Goal: Task Accomplishment & Management: Use online tool/utility

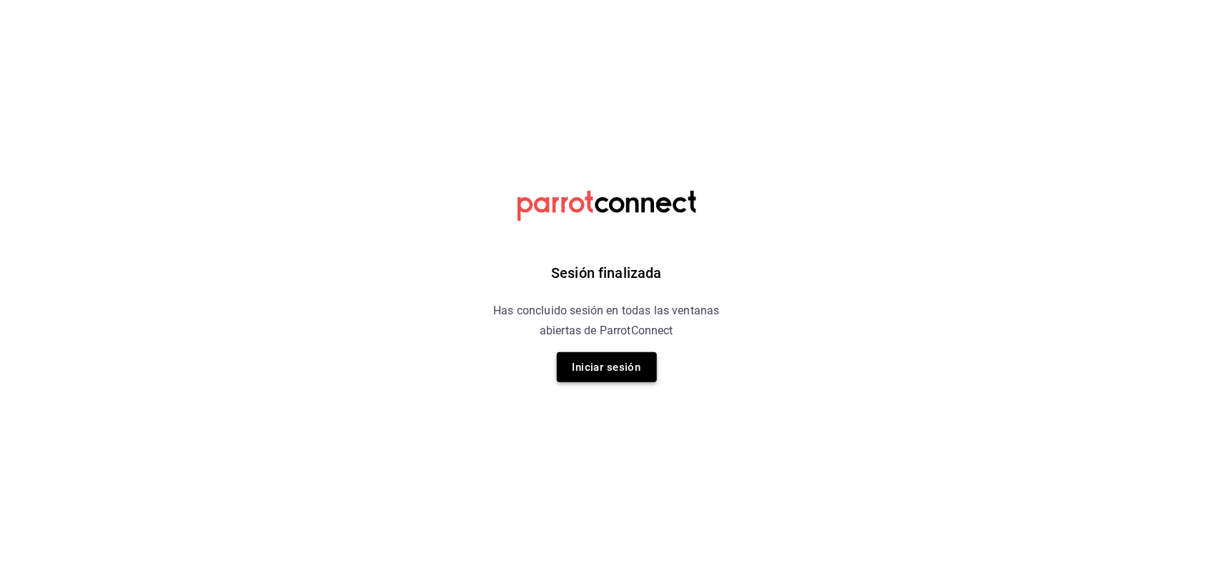
click at [613, 372] on button "Iniciar sesión" at bounding box center [607, 367] width 100 height 30
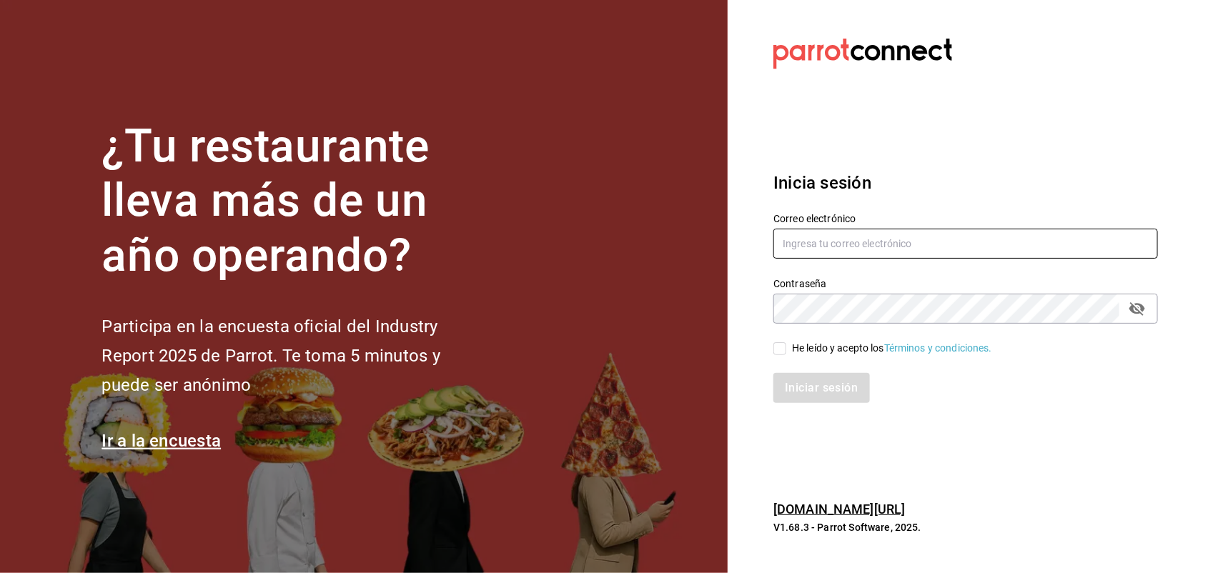
type input "[EMAIL_ADDRESS][DOMAIN_NAME]"
click at [778, 347] on input "He leído y acepto los Términos y condiciones." at bounding box center [779, 348] width 13 height 13
checkbox input "true"
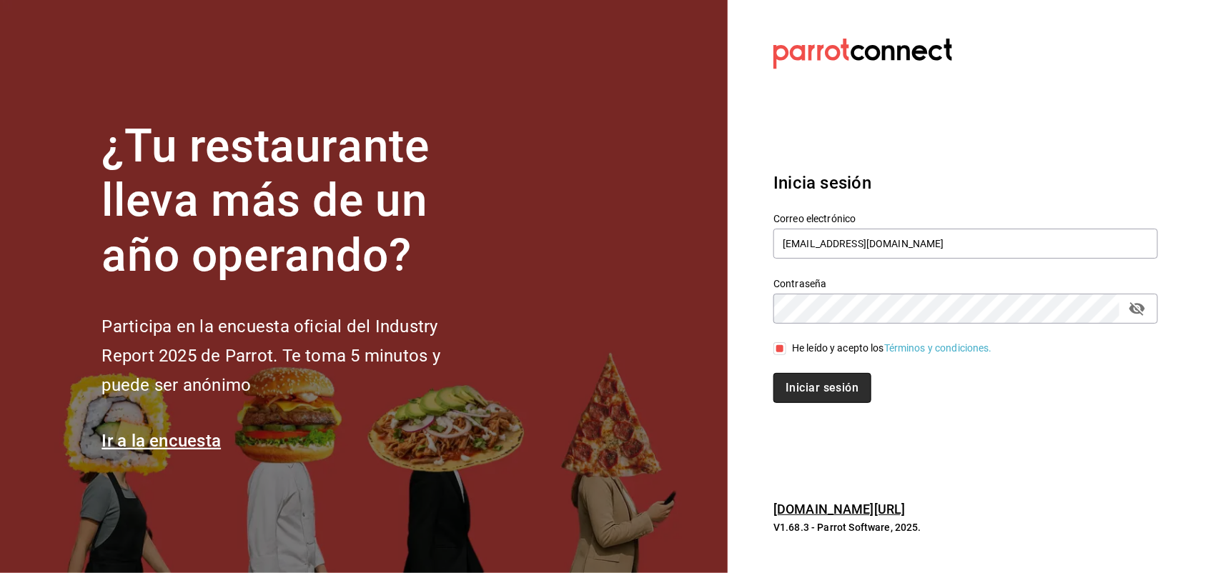
click at [801, 387] on button "Iniciar sesión" at bounding box center [821, 388] width 97 height 30
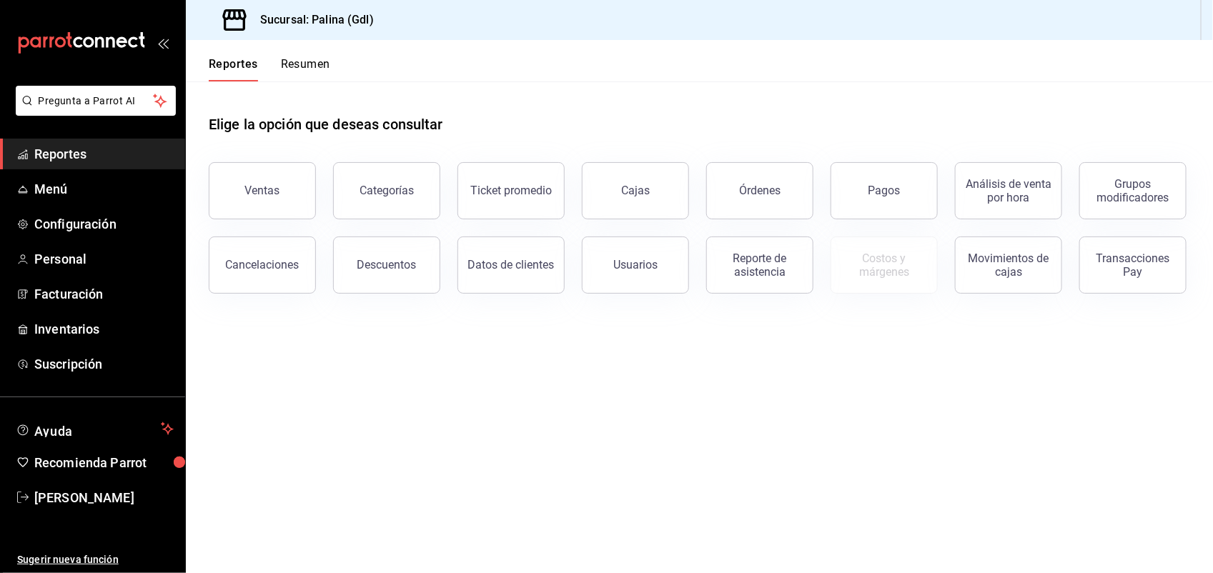
click at [63, 157] on span "Reportes" at bounding box center [103, 153] width 139 height 19
click at [291, 165] on button "Ventas" at bounding box center [262, 190] width 107 height 57
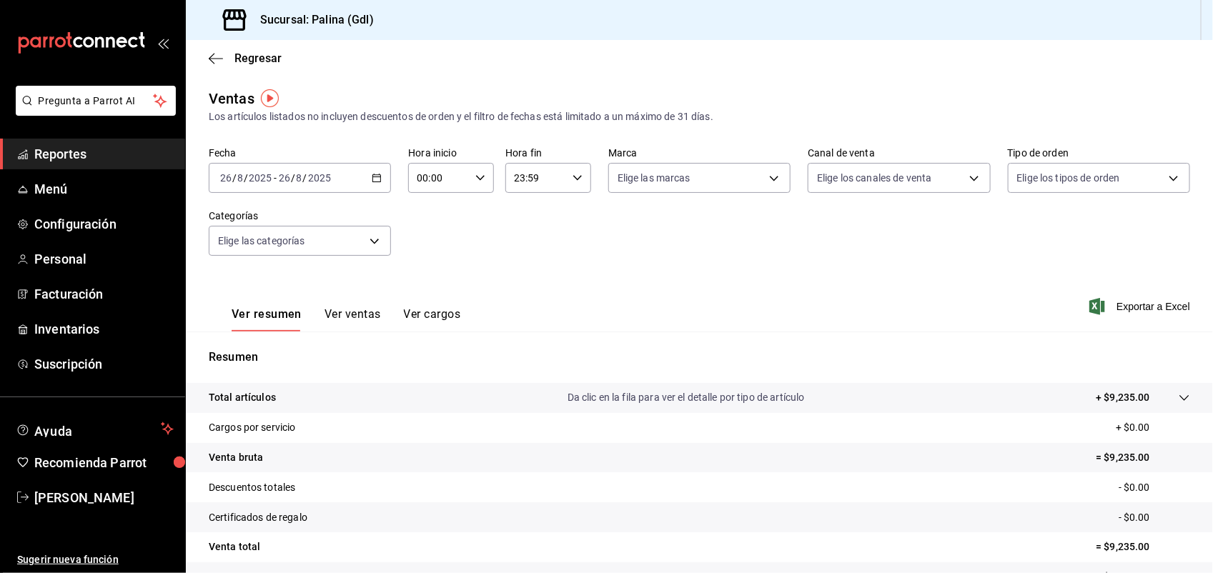
click at [362, 320] on button "Ver ventas" at bounding box center [352, 319] width 56 height 24
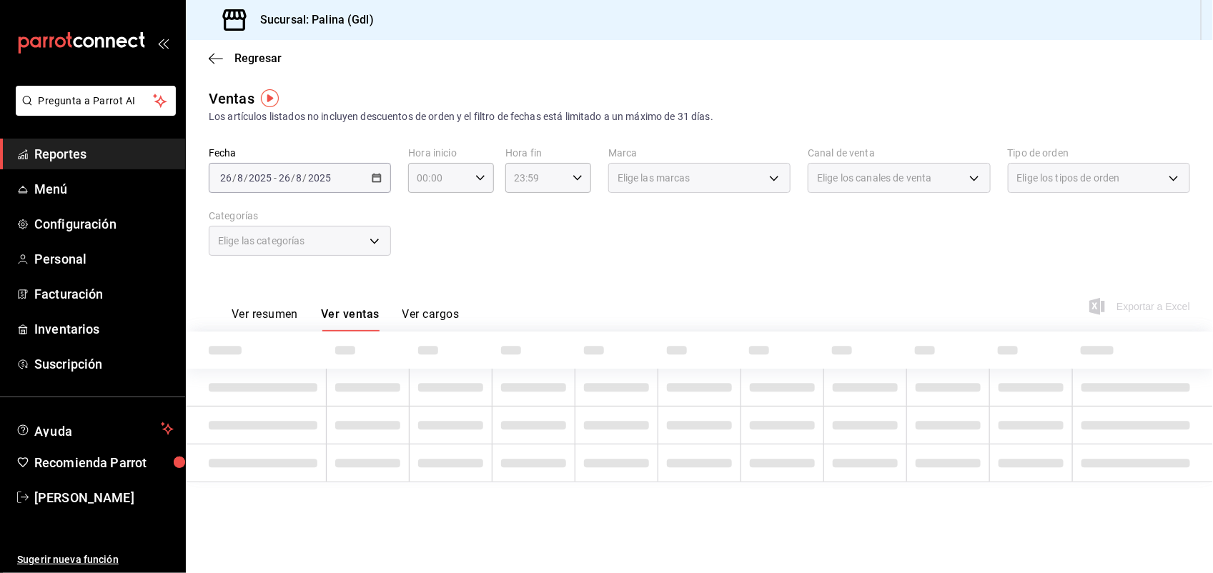
click at [362, 320] on button "Ver ventas" at bounding box center [350, 319] width 59 height 24
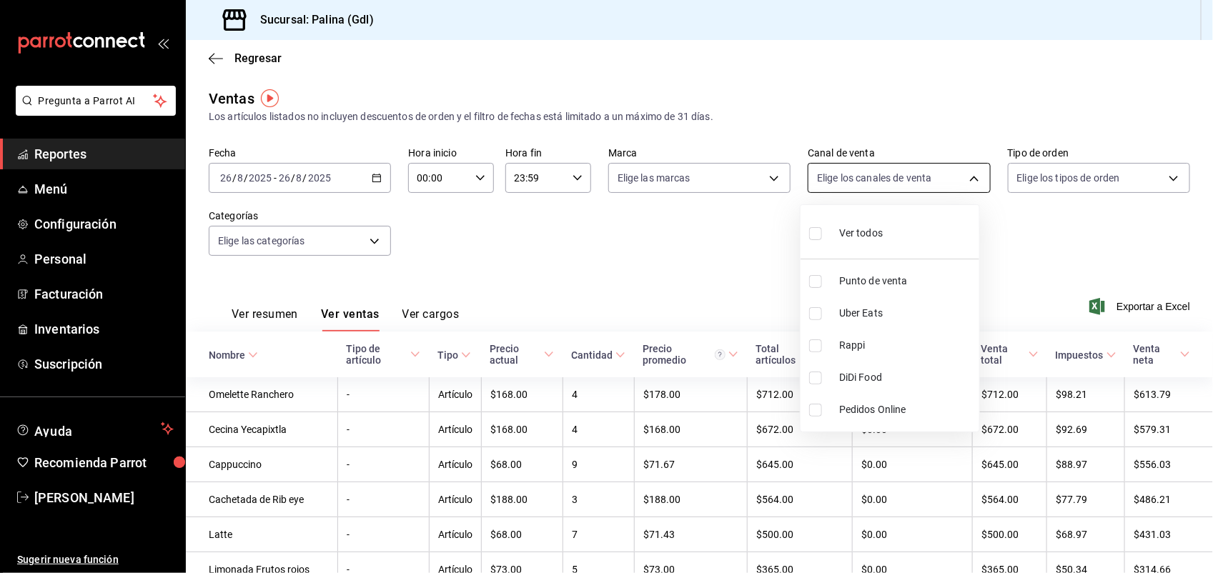
click at [949, 179] on body "Pregunta a Parrot AI Reportes Menú Configuración Personal Facturación Inventari…" at bounding box center [606, 286] width 1213 height 573
click at [1083, 183] on div at bounding box center [606, 286] width 1213 height 573
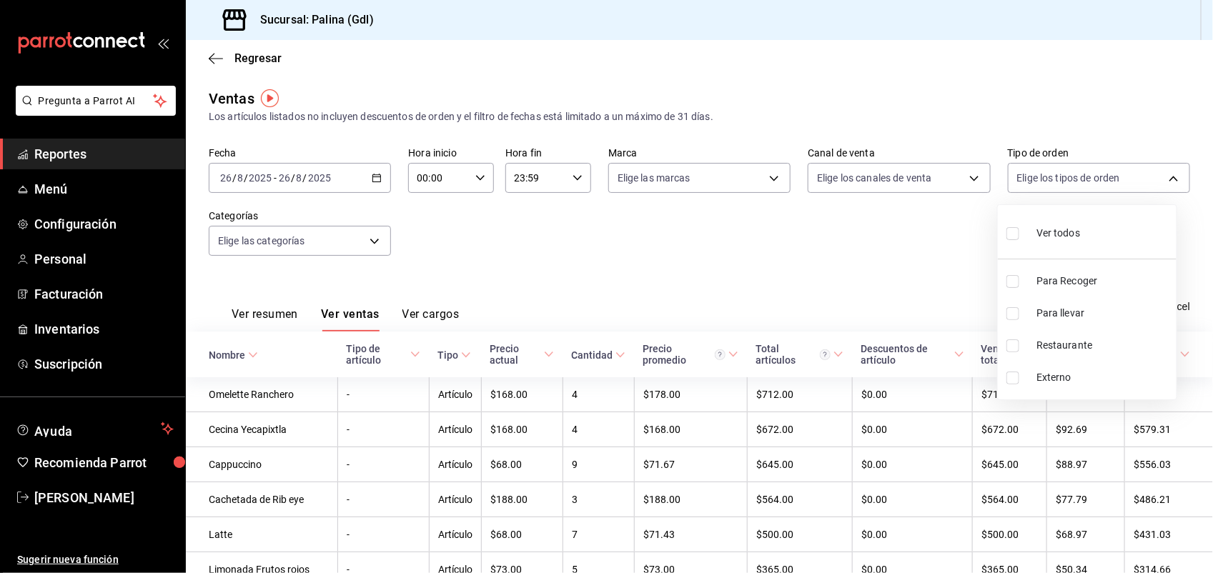
click at [1083, 183] on body "Pregunta a Parrot AI Reportes Menú Configuración Personal Facturación Inventari…" at bounding box center [606, 286] width 1213 height 573
click at [652, 174] on div at bounding box center [606, 286] width 1213 height 573
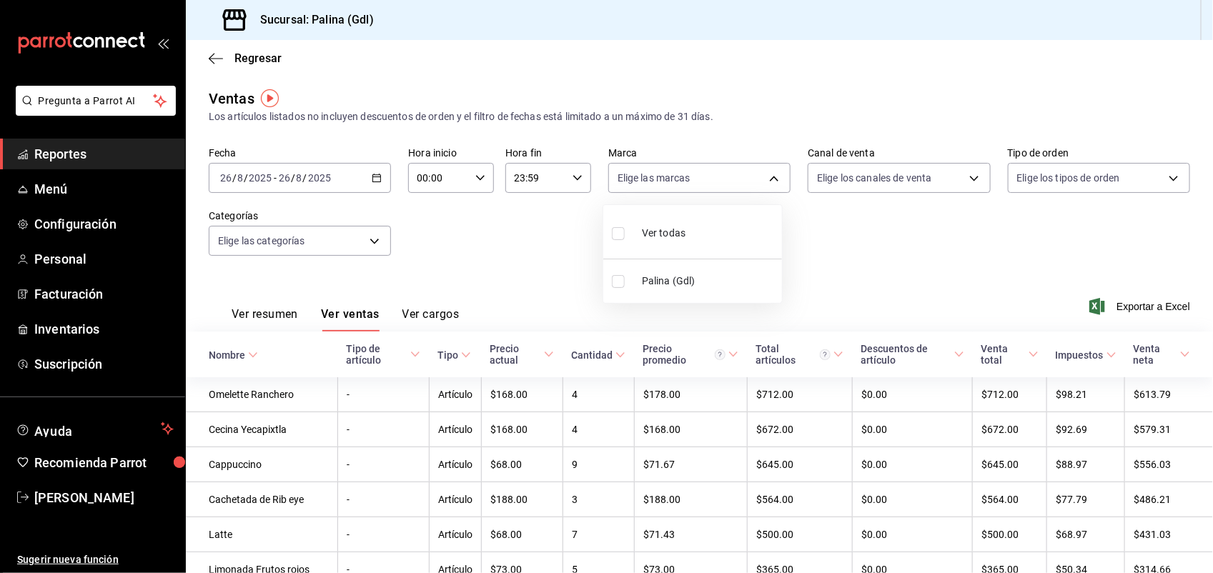
click at [652, 174] on body "Pregunta a Parrot AI Reportes Menú Configuración Personal Facturación Inventari…" at bounding box center [606, 286] width 1213 height 573
click at [466, 273] on div at bounding box center [606, 286] width 1213 height 573
click at [767, 181] on body "Pregunta a Parrot AI Reportes Menú Configuración Personal Facturación Inventari…" at bounding box center [606, 286] width 1213 height 573
click at [865, 244] on div at bounding box center [606, 286] width 1213 height 573
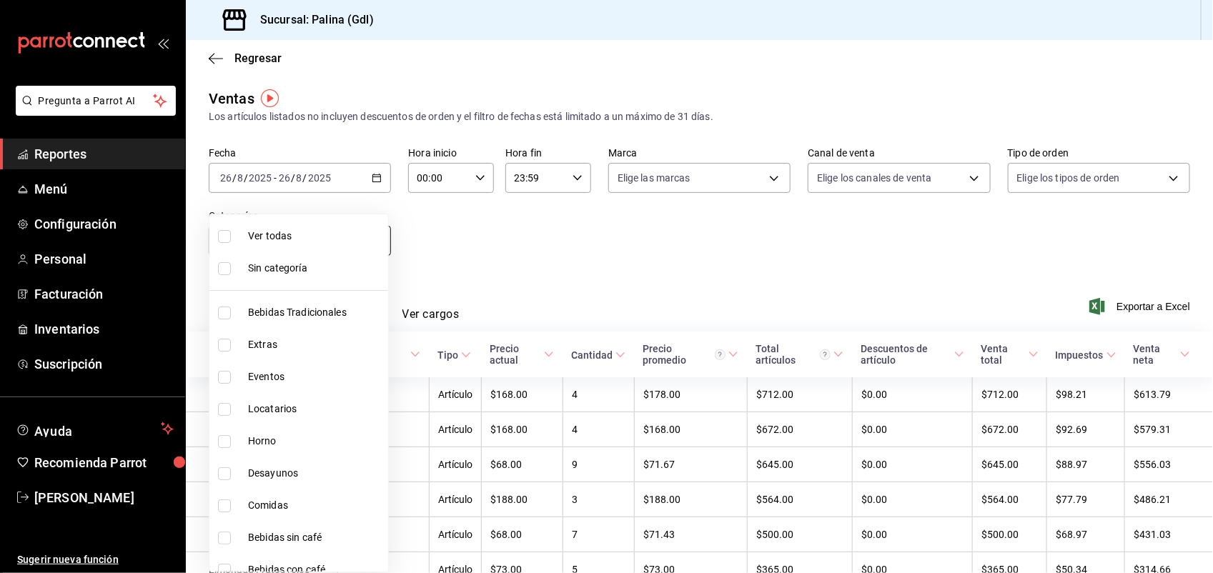
click at [373, 247] on body "Pregunta a Parrot AI Reportes Menú Configuración Personal Facturación Inventari…" at bounding box center [606, 286] width 1213 height 573
drag, startPoint x: 391, startPoint y: 356, endPoint x: 383, endPoint y: 477, distance: 121.7
click at [383, 477] on div "Ver todas Sin categoría Bebidas Tradicionales Extras Eventos Locatarios Horno D…" at bounding box center [606, 286] width 1213 height 573
drag, startPoint x: 374, startPoint y: 479, endPoint x: 370, endPoint y: 532, distance: 53.7
click at [370, 532] on ul "Ver todas Sin categoría Bebidas Tradicionales Extras Eventos Locatarios Horno D…" at bounding box center [298, 392] width 179 height 357
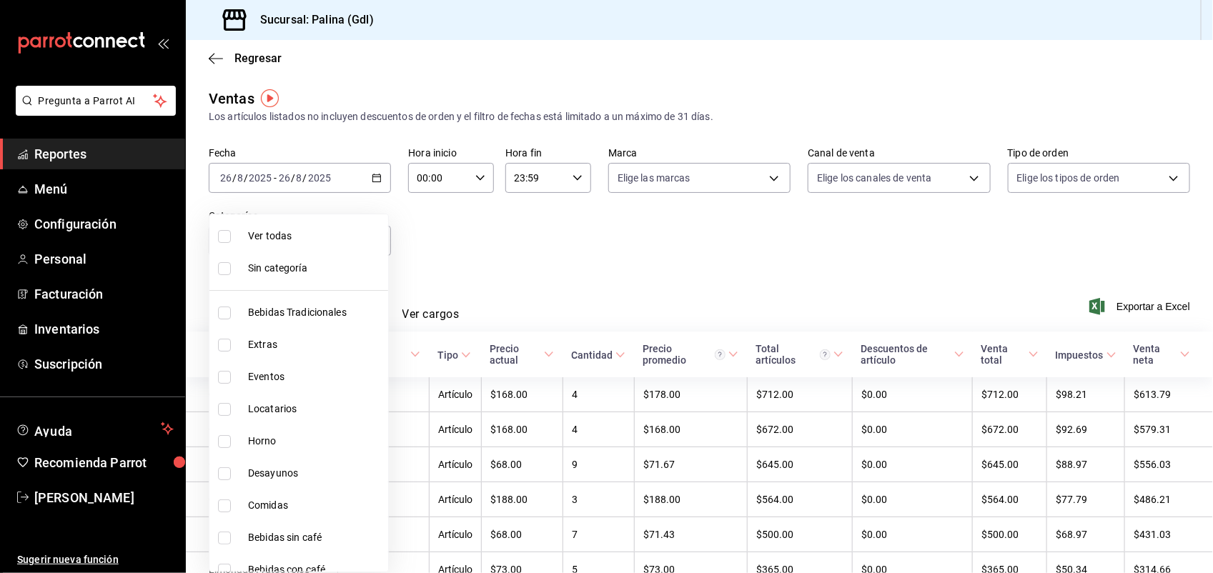
scroll to position [14, 0]
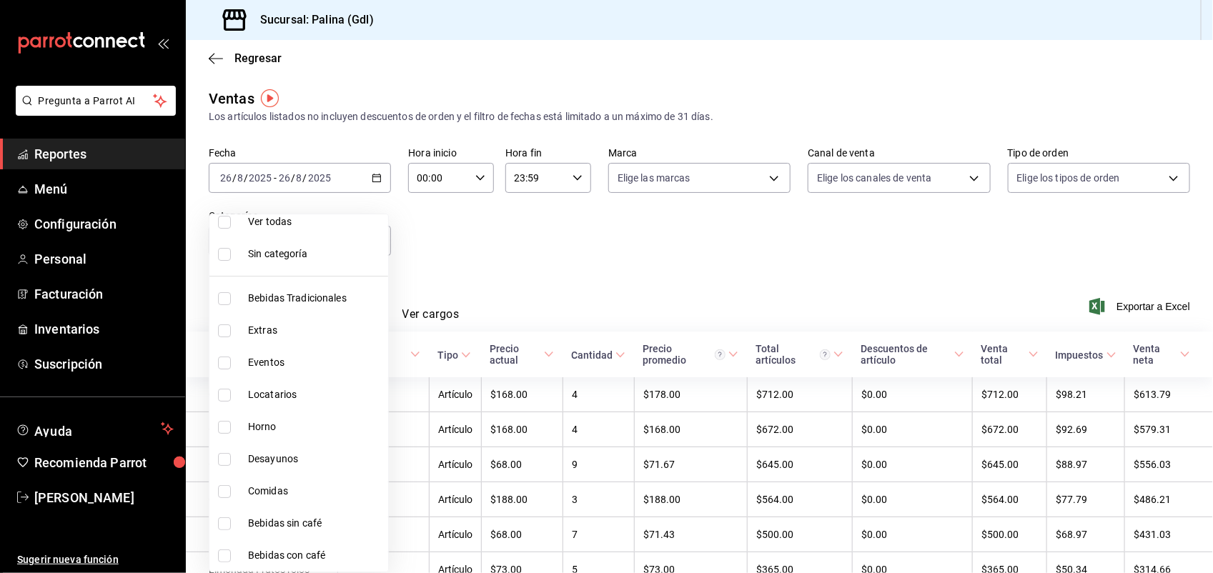
click at [723, 284] on div at bounding box center [606, 286] width 1213 height 573
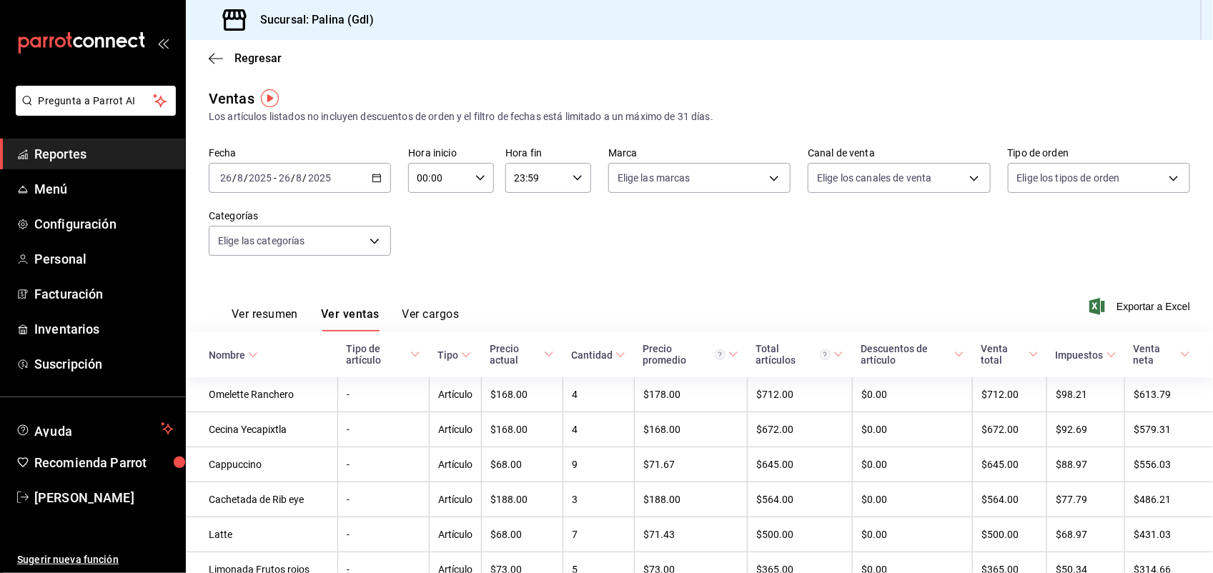
click at [81, 144] on span "Reportes" at bounding box center [103, 153] width 139 height 19
